Goal: Information Seeking & Learning: Learn about a topic

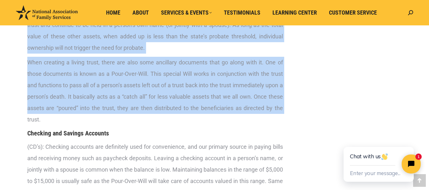
scroll to position [890, 0]
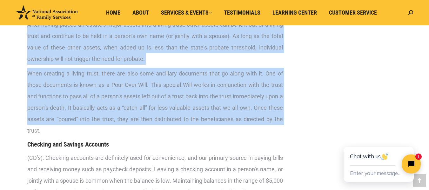
drag, startPoint x: 27, startPoint y: 80, endPoint x: 14, endPoint y: 136, distance: 57.9
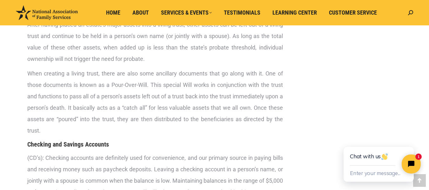
drag, startPoint x: 310, startPoint y: 134, endPoint x: 308, endPoint y: 130, distance: 4.8
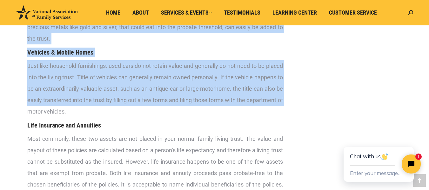
scroll to position [1175, 0]
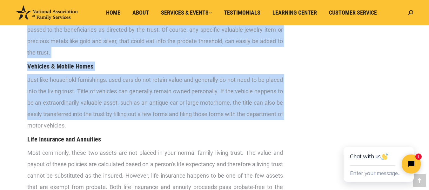
drag, startPoint x: 26, startPoint y: 68, endPoint x: 34, endPoint y: 128, distance: 60.2
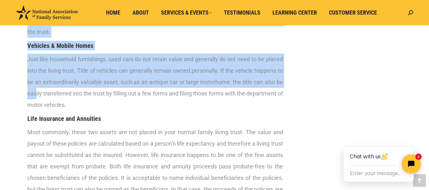
scroll to position [1207, 0]
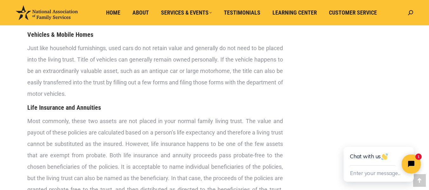
click at [142, 100] on p "Just like household furnishings, used cars do not retain value and generally do…" at bounding box center [155, 71] width 256 height 57
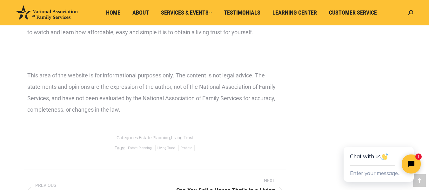
scroll to position [1716, 0]
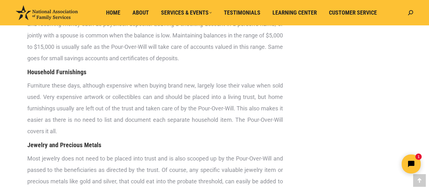
scroll to position [1017, 0]
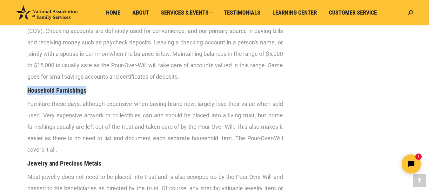
drag, startPoint x: 26, startPoint y: 95, endPoint x: 25, endPoint y: 104, distance: 8.9
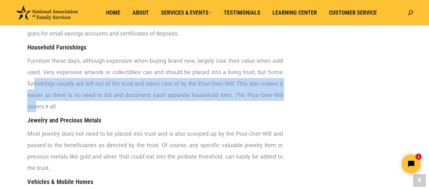
scroll to position [1048, 0]
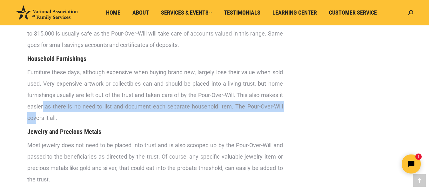
drag, startPoint x: 33, startPoint y: 103, endPoint x: 40, endPoint y: 117, distance: 15.6
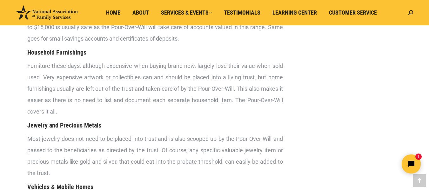
scroll to position [1031, 0]
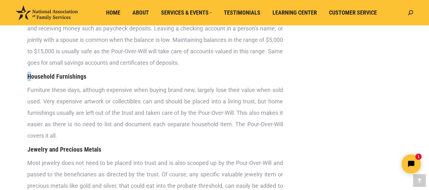
drag, startPoint x: 31, startPoint y: 86, endPoint x: 23, endPoint y: 82, distance: 8.8
click at [23, 82] on div "What should you and should you not put in a living trust ? This may seem diffic…" at bounding box center [214, 54] width 413 height 1994
drag, startPoint x: 51, startPoint y: 97, endPoint x: 27, endPoint y: 91, distance: 25.2
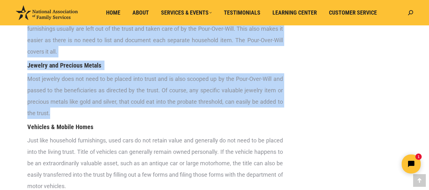
scroll to position [1126, 0]
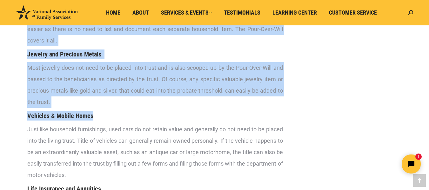
drag, startPoint x: 25, startPoint y: 86, endPoint x: 20, endPoint y: 133, distance: 47.5
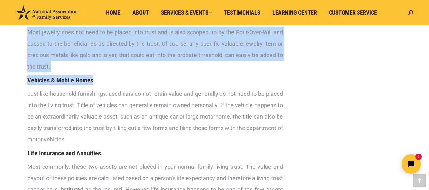
scroll to position [1189, 0]
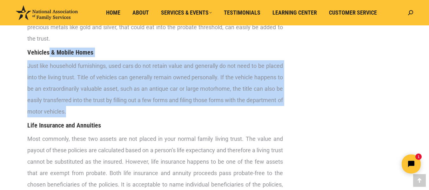
drag, startPoint x: 20, startPoint y: 133, endPoint x: 49, endPoint y: 62, distance: 76.4
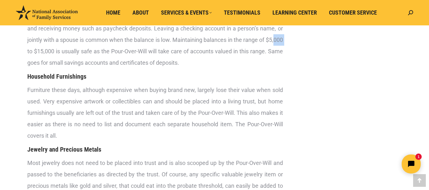
drag, startPoint x: 42, startPoint y: 58, endPoint x: 35, endPoint y: 69, distance: 12.8
click at [35, 68] on p "(CD’s) : Checking accounts are definitely used for convenience, and our primary…" at bounding box center [155, 39] width 256 height 57
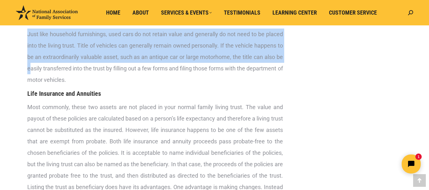
scroll to position [1253, 0]
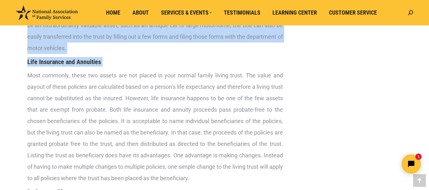
drag, startPoint x: 25, startPoint y: 85, endPoint x: 25, endPoint y: 79, distance: 5.7
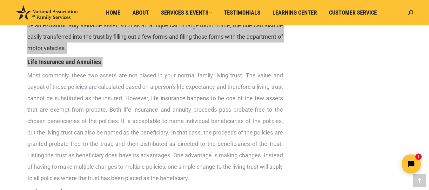
drag, startPoint x: 328, startPoint y: 164, endPoint x: 321, endPoint y: 155, distance: 11.2
click at [323, 157] on html "1" at bounding box center [371, 164] width 109 height 30
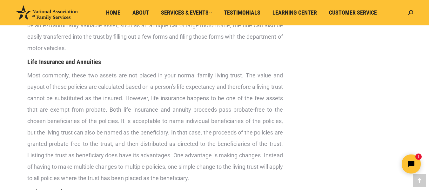
drag, startPoint x: 130, startPoint y: 84, endPoint x: 129, endPoint y: 80, distance: 3.7
click at [130, 82] on p "Most commonly, these two assets are not placed in your normal family living tru…" at bounding box center [155, 127] width 256 height 114
